Goal: Information Seeking & Learning: Find specific page/section

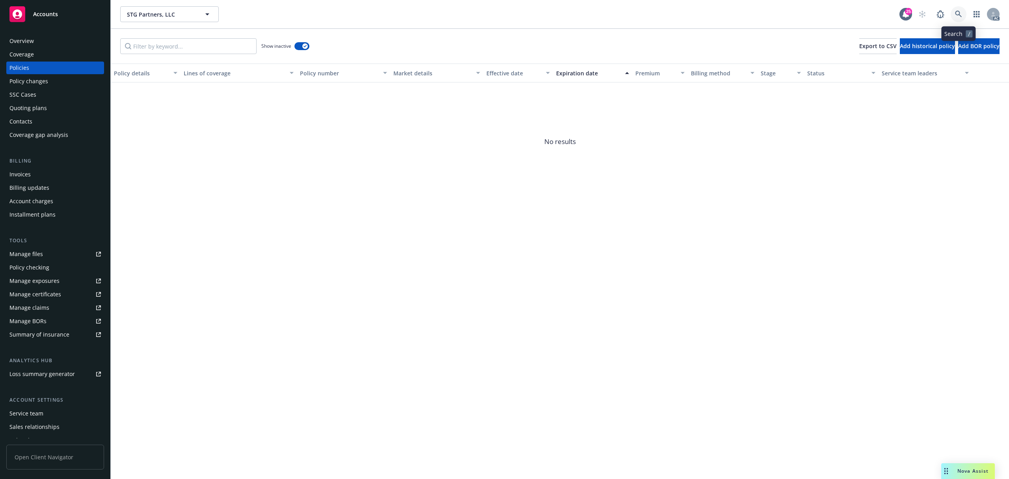
click at [961, 11] on icon at bounding box center [958, 14] width 7 height 7
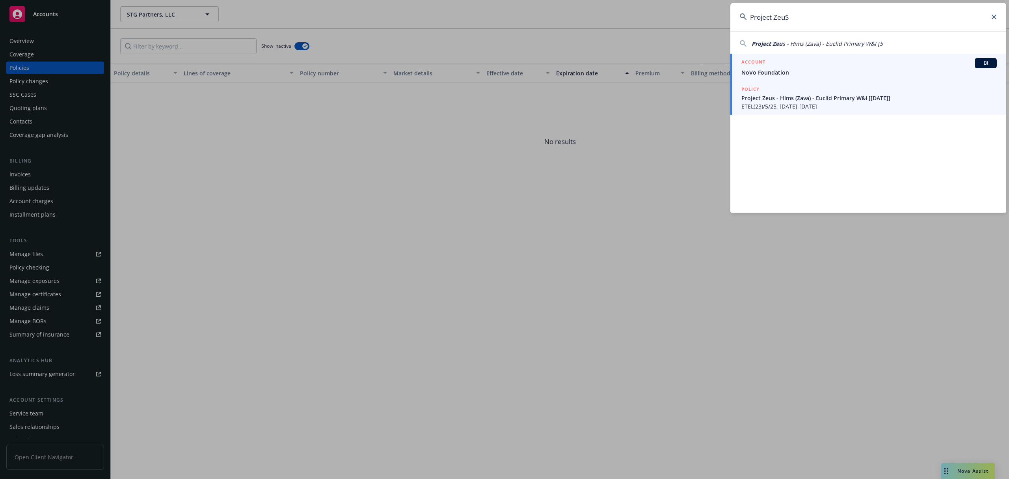
type input "Project ZeuS"
click at [818, 100] on span "Project Zeus - Hims (Zava) - Euclid Primary W&I [[DATE]]" at bounding box center [868, 98] width 255 height 8
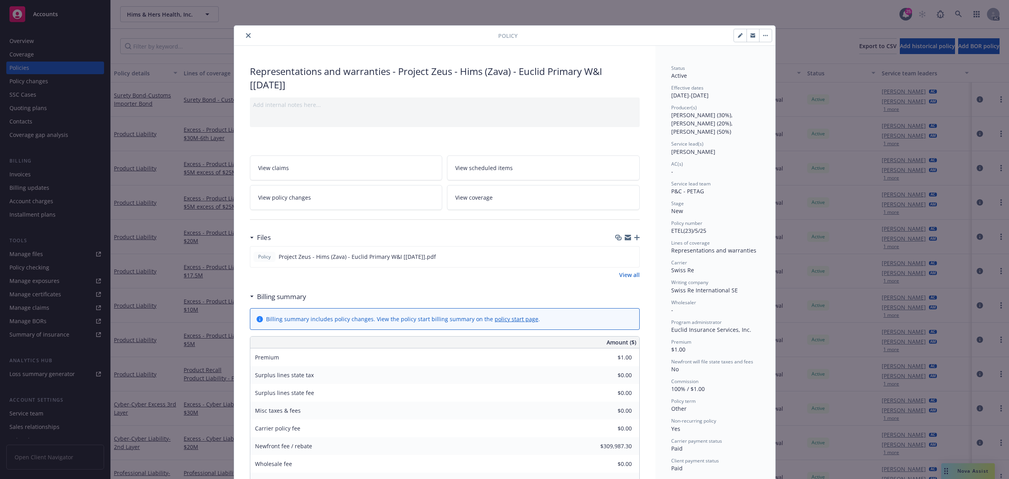
click at [734, 38] on button "button" at bounding box center [740, 35] width 13 height 13
select select "NEW"
select select "other"
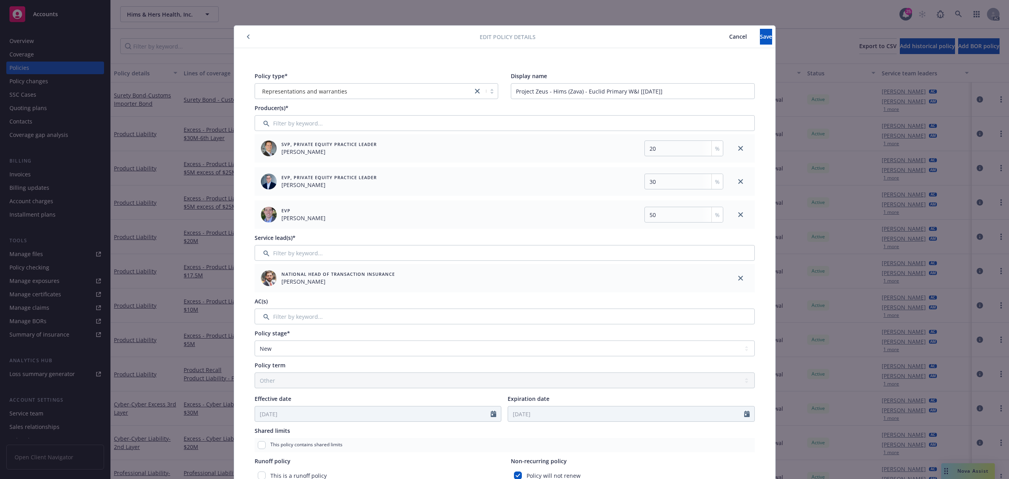
click at [250, 40] on div at bounding box center [358, 36] width 243 height 9
click at [245, 39] on button "button" at bounding box center [248, 36] width 9 height 9
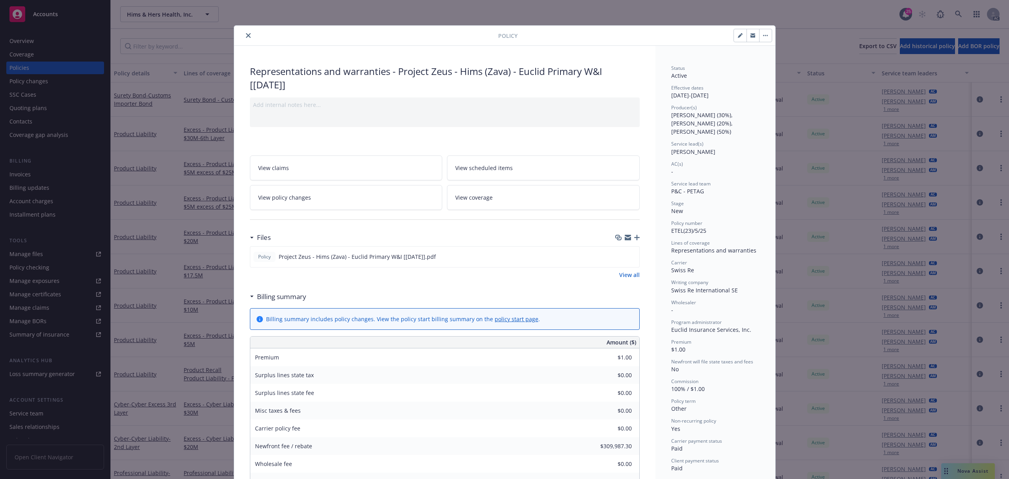
click at [738, 38] on icon "button" at bounding box center [740, 35] width 5 height 5
select select "NEW"
select select "other"
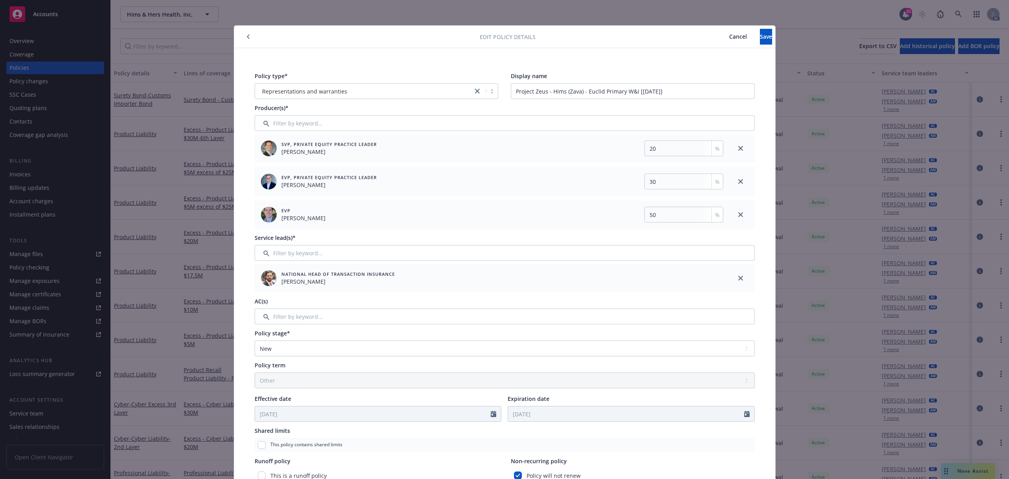
click at [729, 34] on span "Cancel" at bounding box center [738, 36] width 18 height 7
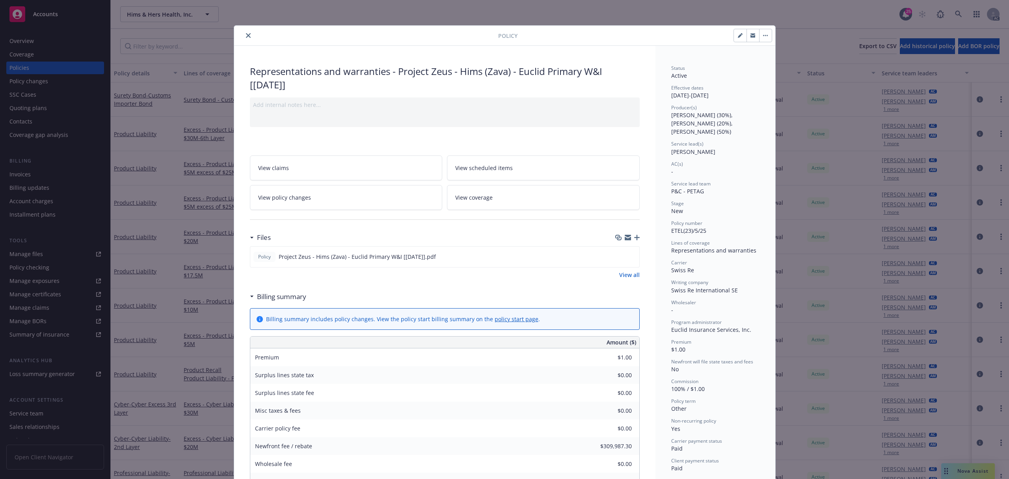
click at [246, 35] on icon "close" at bounding box center [248, 35] width 5 height 5
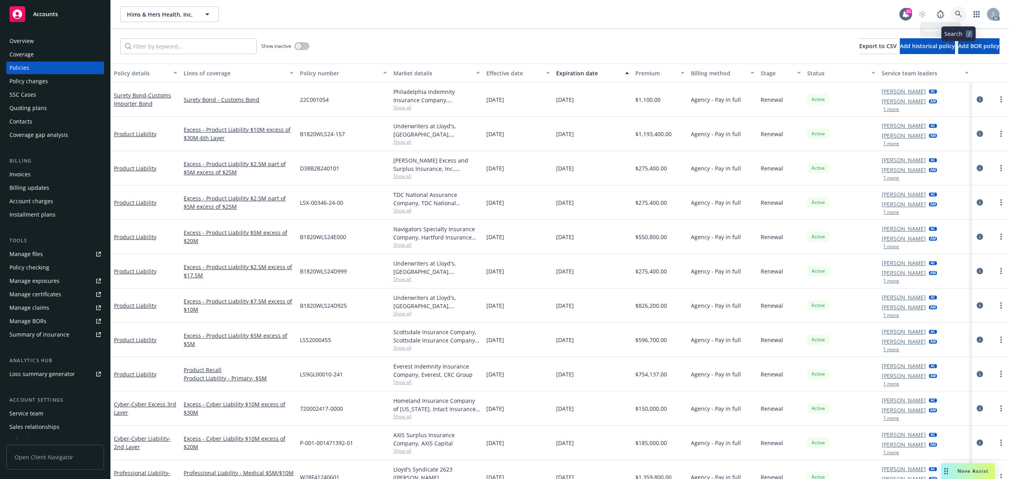
click at [959, 15] on icon at bounding box center [958, 14] width 7 height 7
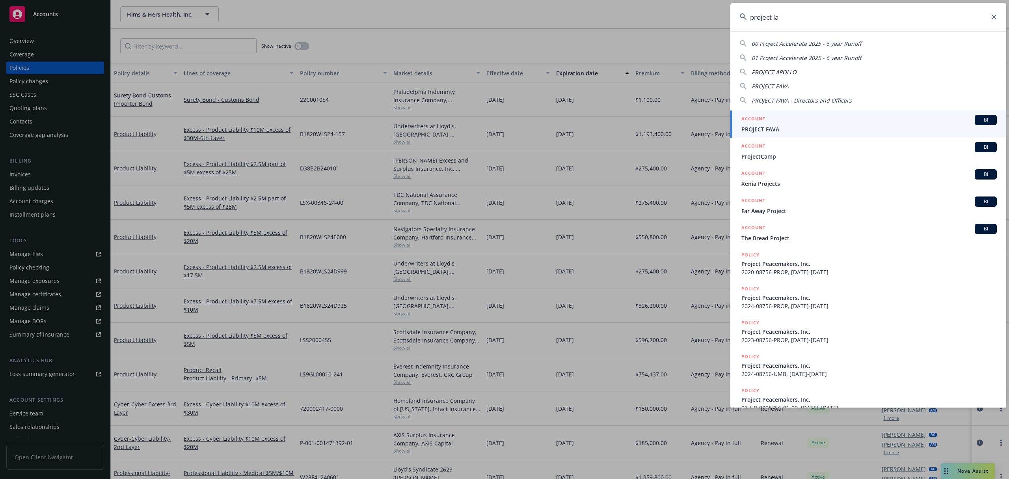
type input "project lak"
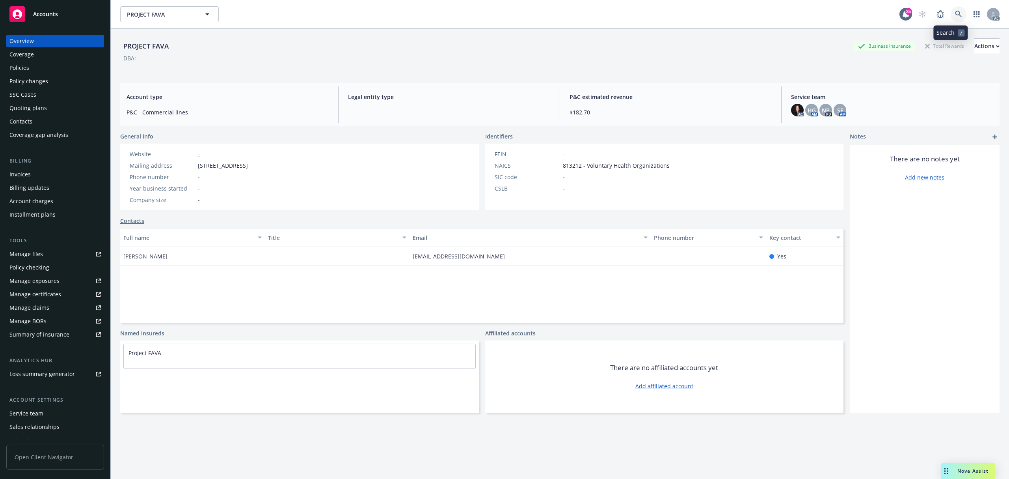
click at [956, 13] on link at bounding box center [959, 14] width 16 height 16
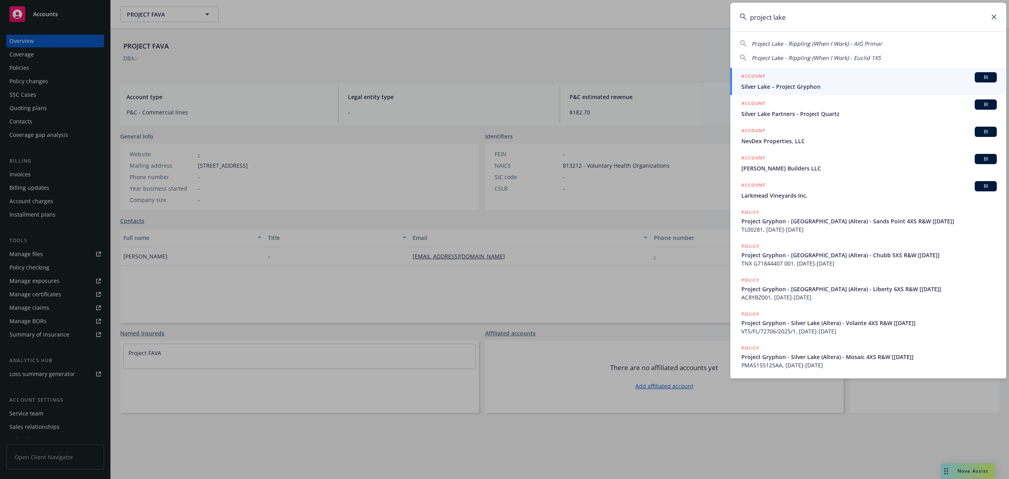
drag, startPoint x: 808, startPoint y: 13, endPoint x: 664, endPoint y: 19, distance: 144.0
click at [664, 19] on div "project lake Project Lake - Rippling (When I Work) - AIG Primar Project Lake - …" at bounding box center [504, 239] width 1009 height 479
type input "e"
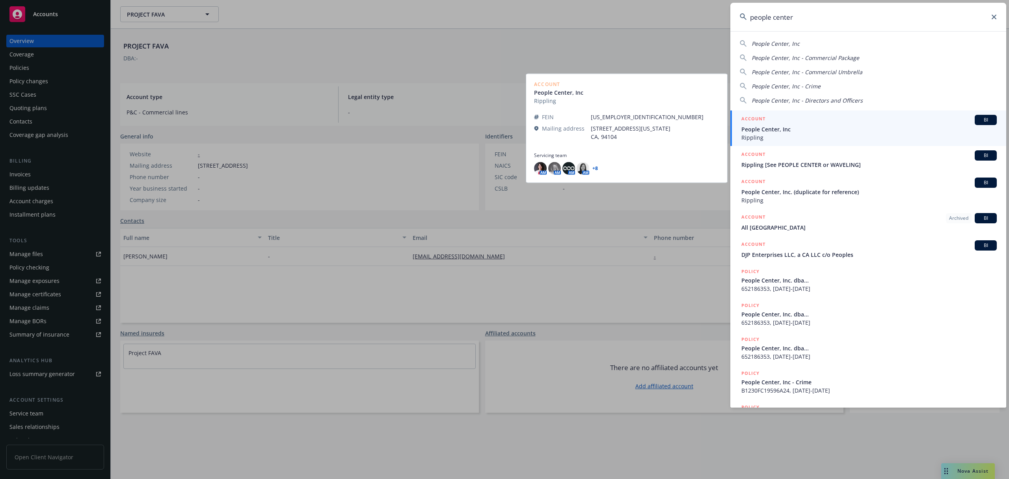
type input "people center"
click at [824, 136] on span "Rippling" at bounding box center [868, 137] width 255 height 8
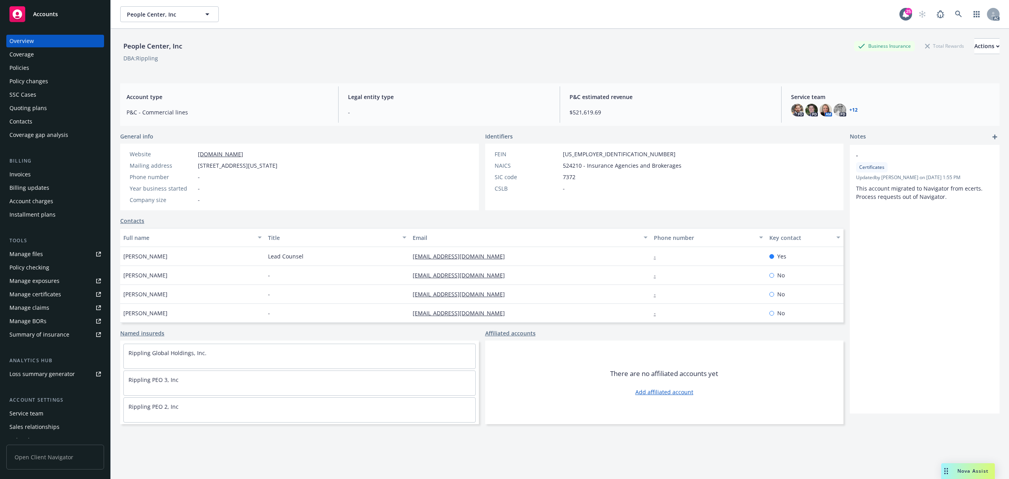
click at [40, 197] on div "Account charges" at bounding box center [31, 201] width 44 height 13
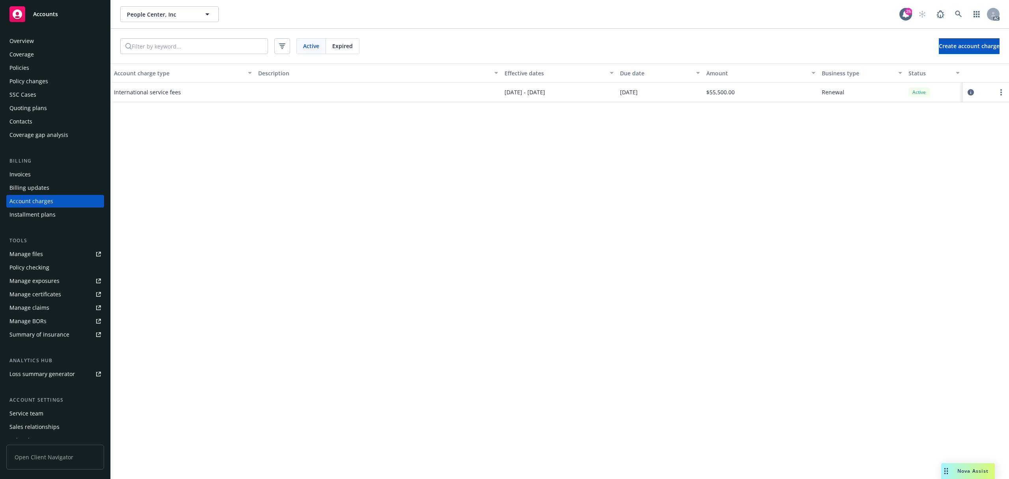
click at [32, 68] on div "Policies" at bounding box center [54, 67] width 91 height 13
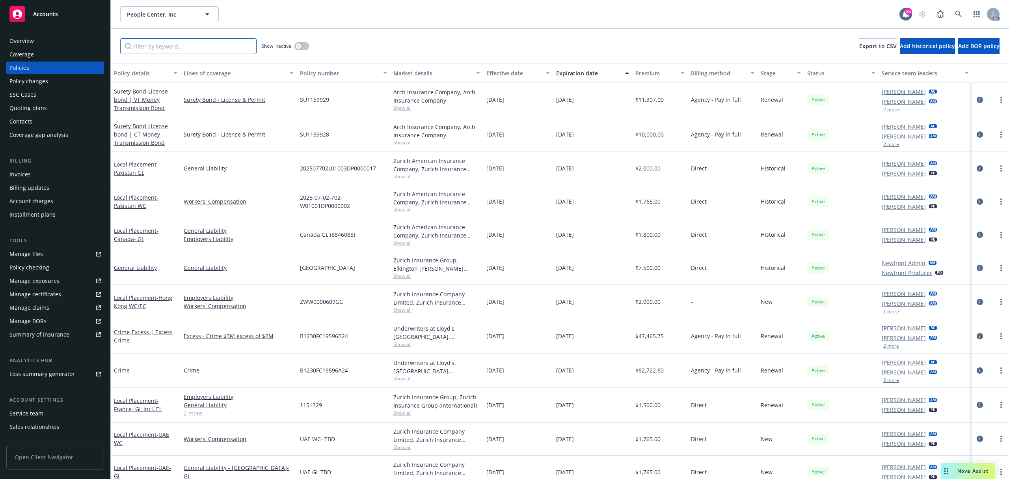
click at [243, 46] on input "Filter by keyword..." at bounding box center [188, 46] width 136 height 16
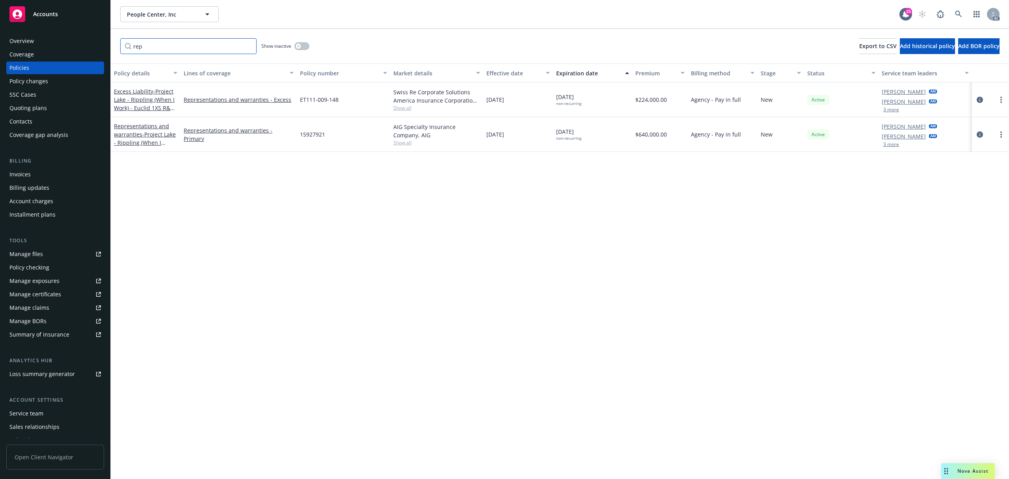
type input "rep"
click at [890, 108] on button "3 more" at bounding box center [891, 109] width 16 height 5
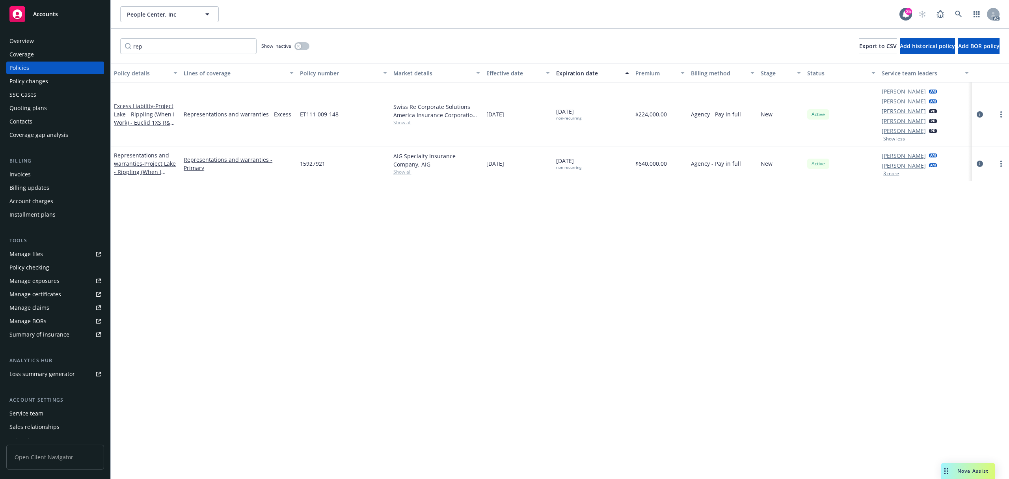
drag, startPoint x: 981, startPoint y: 111, endPoint x: 970, endPoint y: 143, distance: 33.4
click at [981, 111] on icon "circleInformation" at bounding box center [980, 114] width 6 height 6
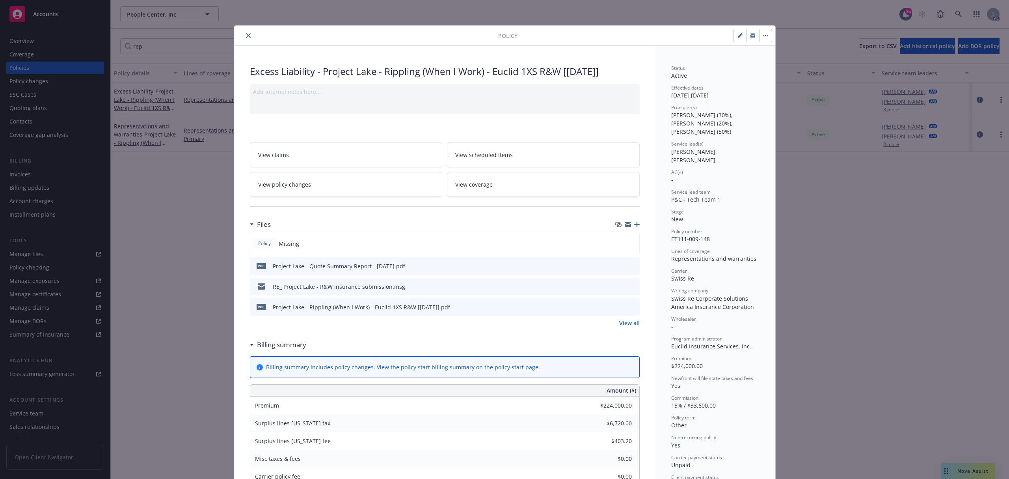
click at [246, 36] on icon "close" at bounding box center [248, 35] width 5 height 5
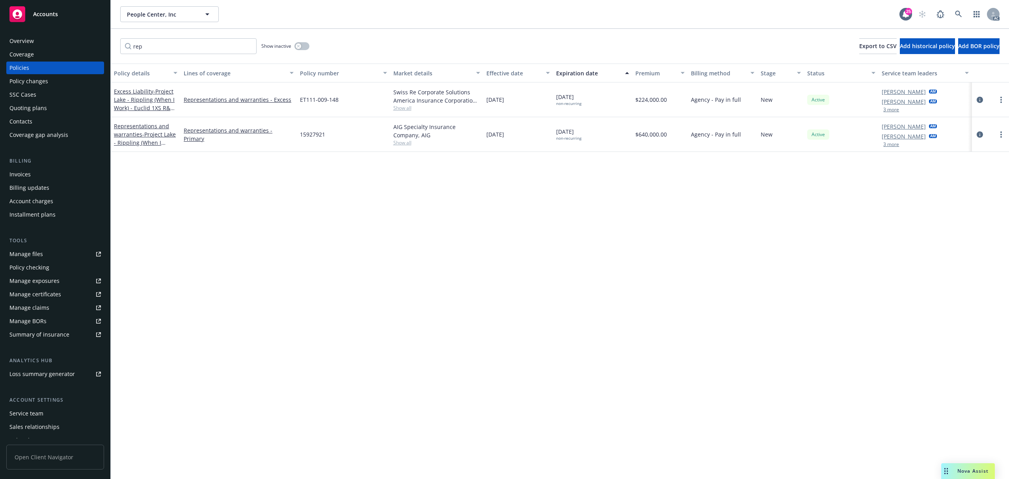
click at [979, 135] on icon "circleInformation" at bounding box center [980, 134] width 6 height 6
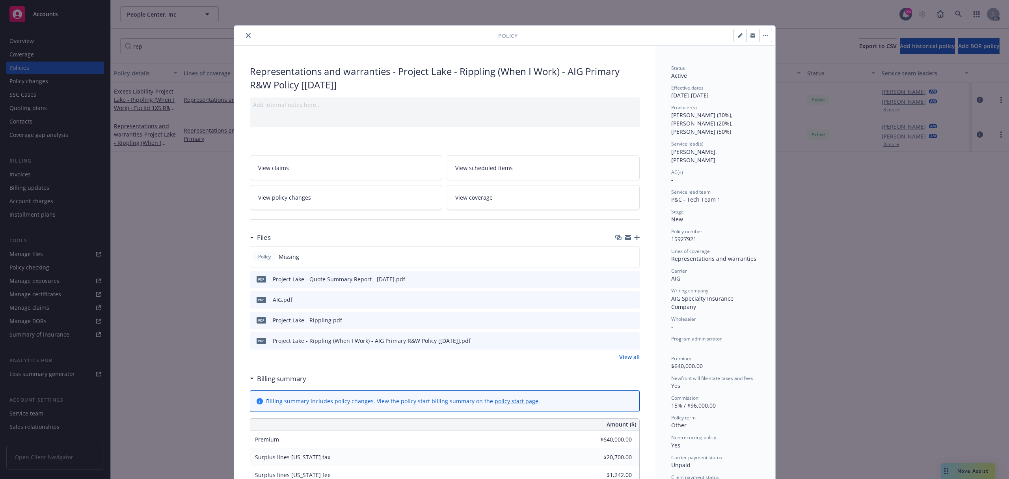
click at [246, 35] on icon "close" at bounding box center [248, 35] width 5 height 5
